Goal: Navigation & Orientation: Find specific page/section

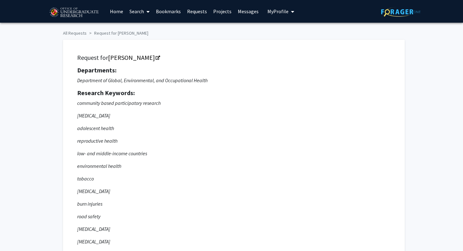
click at [122, 10] on link "Home" at bounding box center [117, 11] width 20 height 22
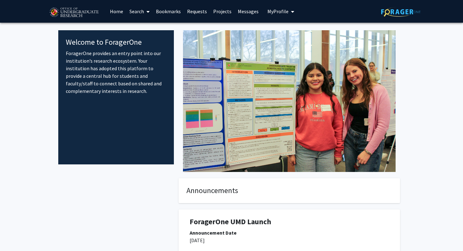
click at [173, 7] on link "Bookmarks" at bounding box center [168, 11] width 31 height 22
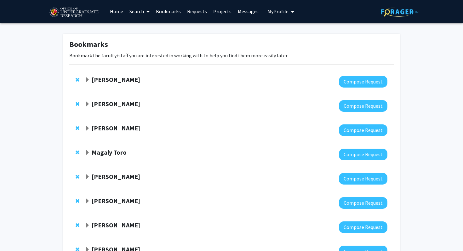
click at [128, 79] on strong "[PERSON_NAME]" at bounding box center [116, 80] width 49 height 8
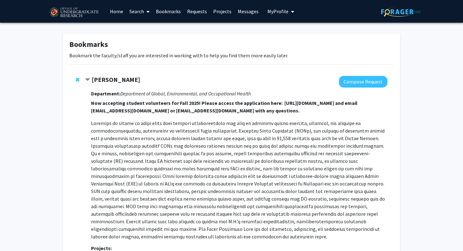
click at [134, 78] on strong "[PERSON_NAME]" at bounding box center [116, 80] width 49 height 8
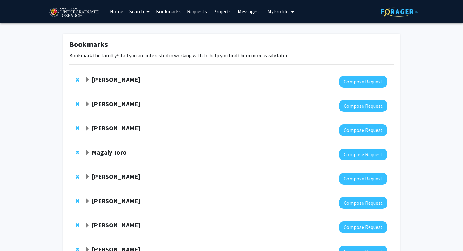
click at [111, 179] on strong "[PERSON_NAME]" at bounding box center [116, 177] width 49 height 8
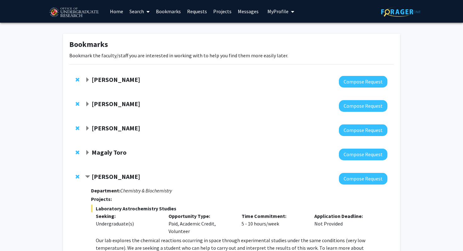
click at [111, 179] on strong "[PERSON_NAME]" at bounding box center [116, 177] width 49 height 8
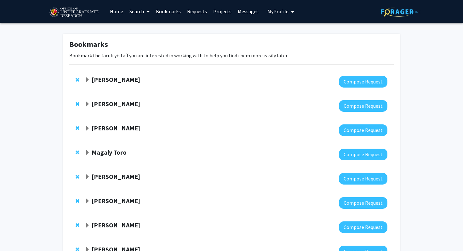
click at [119, 200] on strong "[PERSON_NAME]" at bounding box center [116, 201] width 49 height 8
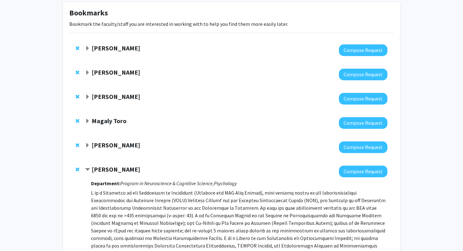
scroll to position [32, 0]
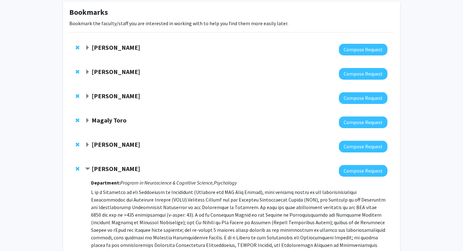
click at [106, 171] on strong "[PERSON_NAME]" at bounding box center [116, 169] width 49 height 8
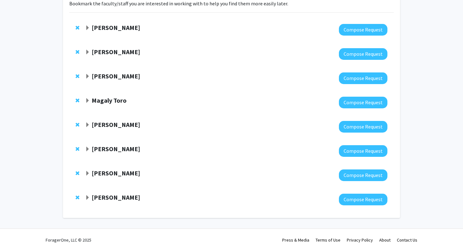
scroll to position [52, 0]
click at [116, 196] on strong "[PERSON_NAME]" at bounding box center [116, 198] width 49 height 8
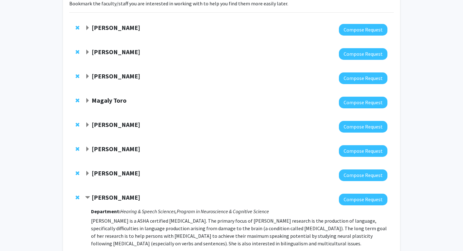
click at [116, 196] on strong "[PERSON_NAME]" at bounding box center [116, 198] width 49 height 8
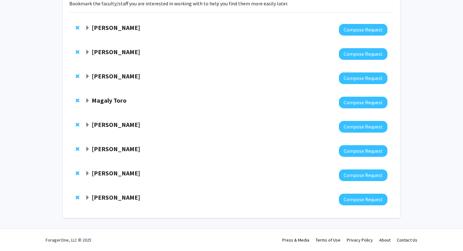
scroll to position [0, 0]
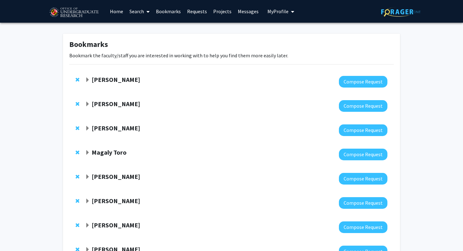
click at [196, 11] on link "Requests" at bounding box center [197, 11] width 26 height 22
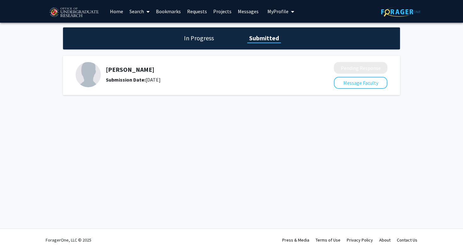
click at [118, 11] on link "Home" at bounding box center [117, 11] width 20 height 22
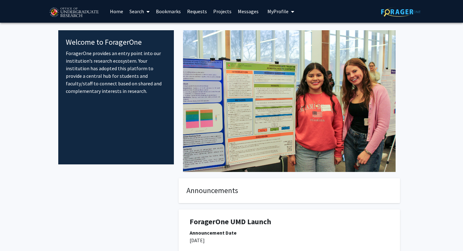
click at [165, 212] on div at bounding box center [116, 245] width 116 height 134
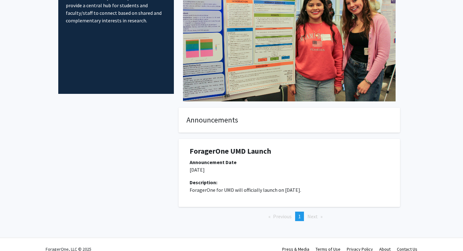
scroll to position [79, 0]
